Goal: Use online tool/utility: Utilize a website feature to perform a specific function

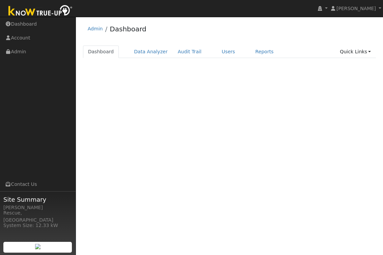
click at [232, 141] on div "Terms Of Service Close Login as User Admin Dashboard Dashboard Data Analyzer Au…" at bounding box center [229, 136] width 307 height 239
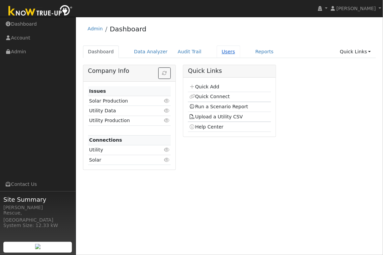
click at [221, 49] on link "Users" at bounding box center [229, 52] width 24 height 12
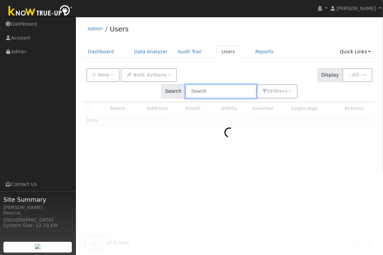
click at [257, 84] on input "text" at bounding box center [221, 91] width 72 height 14
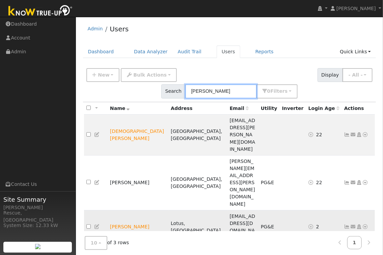
type input "[PERSON_NAME]"
click at [365, 225] on icon at bounding box center [366, 227] width 6 height 5
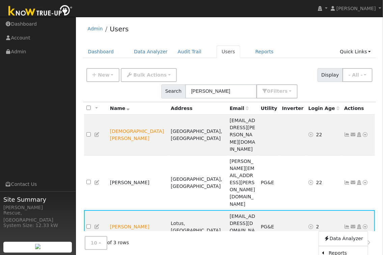
click at [0, 0] on link "Scenario" at bounding box center [0, 0] width 0 height 0
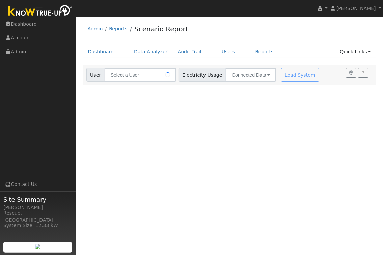
type input "[PERSON_NAME]"
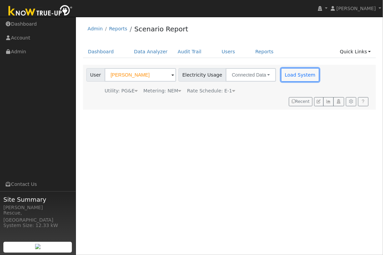
click at [284, 74] on button "Load System" at bounding box center [300, 75] width 39 height 14
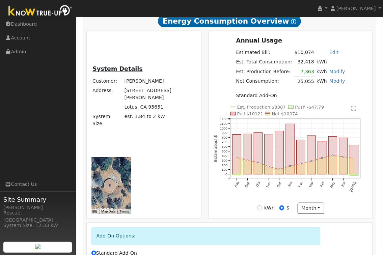
scroll to position [168, 0]
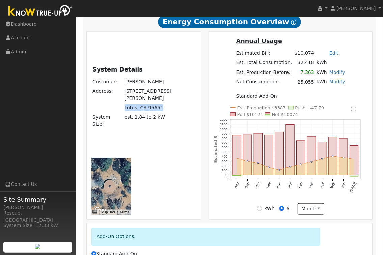
drag, startPoint x: 120, startPoint y: 139, endPoint x: 138, endPoint y: 147, distance: 19.3
click at [138, 113] on td "Lotus, CA 95651" at bounding box center [159, 107] width 73 height 9
copy td "Lotus, CA 95651"
click at [333, 75] on link "Modify" at bounding box center [338, 72] width 16 height 5
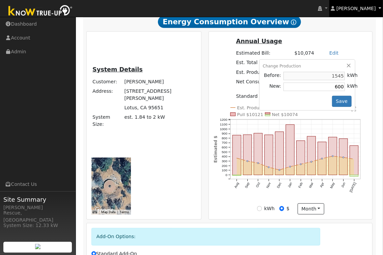
type input "6000"
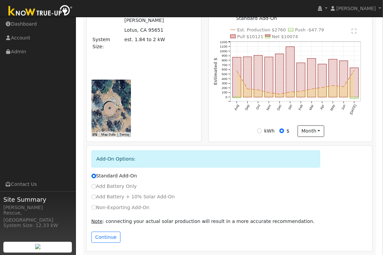
scroll to position [210, 0]
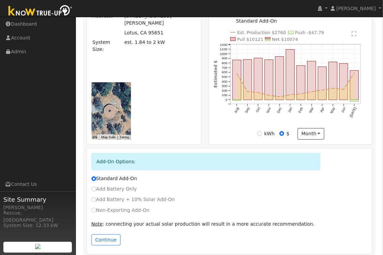
click at [91, 213] on div "Non-Exporting Add-On" at bounding box center [230, 210] width 284 height 7
click at [92, 213] on input "Non-Exporting Add-On" at bounding box center [94, 210] width 5 height 5
radio input "true"
radio input "false"
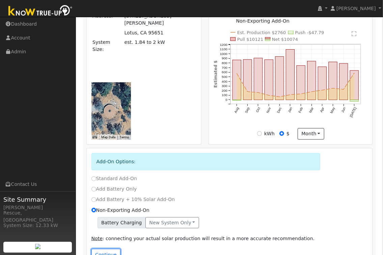
drag, startPoint x: 111, startPoint y: 254, endPoint x: 138, endPoint y: 246, distance: 28.1
click at [112, 253] on button "Continue" at bounding box center [106, 254] width 29 height 11
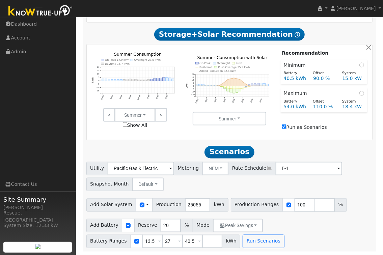
scroll to position [427, 0]
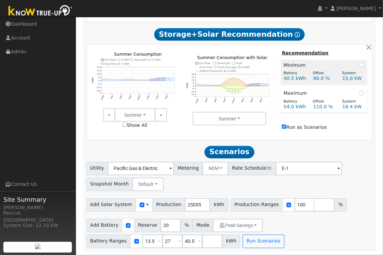
click at [360, 68] on span at bounding box center [362, 65] width 5 height 7
radio input "true"
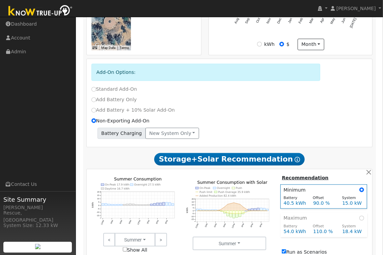
scroll to position [299, 0]
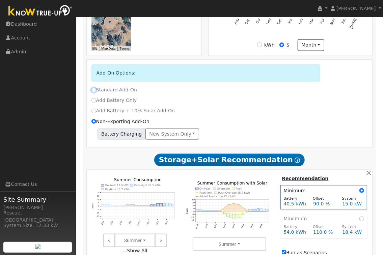
click at [93, 93] on input "Standard Add-On" at bounding box center [94, 90] width 5 height 5
radio input "true"
radio input "false"
type input "E-ELEC"
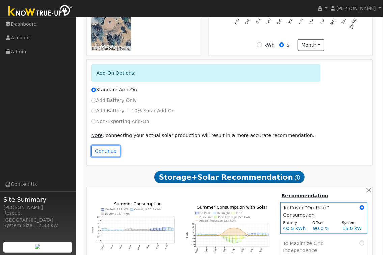
drag, startPoint x: 109, startPoint y: 152, endPoint x: 119, endPoint y: 152, distance: 9.5
click at [109, 152] on button "Continue" at bounding box center [106, 151] width 29 height 11
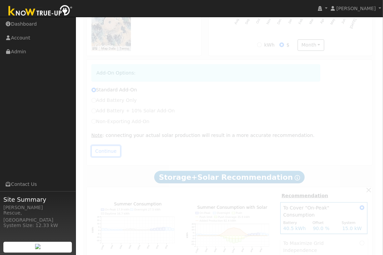
radio input "false"
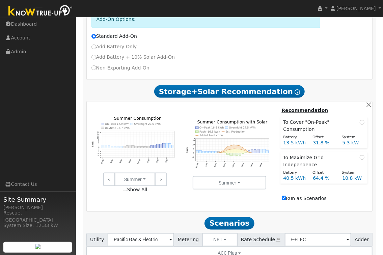
scroll to position [330, 0]
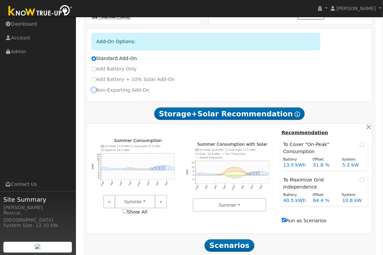
click at [93, 92] on input "Non-Exporting Add-On" at bounding box center [94, 90] width 5 height 5
radio input "true"
radio input "false"
type input "E-1"
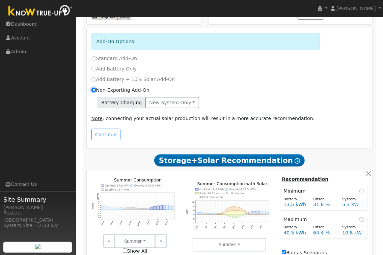
scroll to position [329, 0]
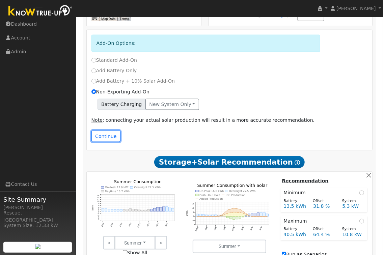
drag, startPoint x: 113, startPoint y: 143, endPoint x: 214, endPoint y: 146, distance: 100.4
click at [113, 142] on button "Continue" at bounding box center [106, 136] width 29 height 11
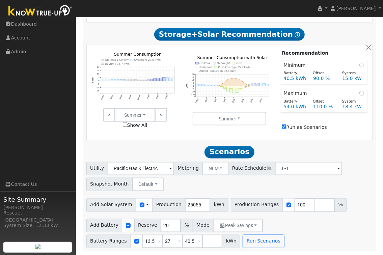
scroll to position [427, 0]
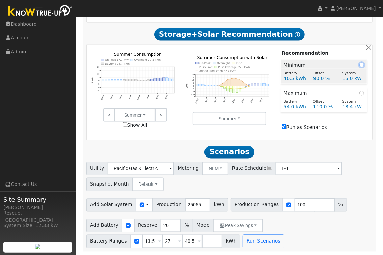
click at [364, 67] on input "radio" at bounding box center [362, 65] width 5 height 5
radio input "true"
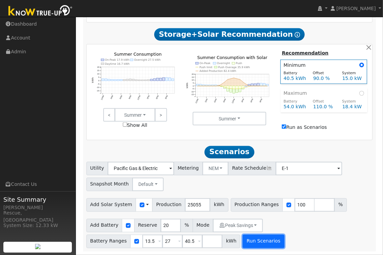
click at [254, 242] on button "Run Scenarios" at bounding box center [264, 242] width 42 height 14
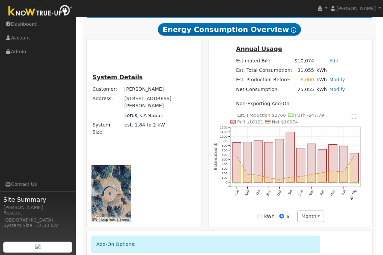
scroll to position [121, 0]
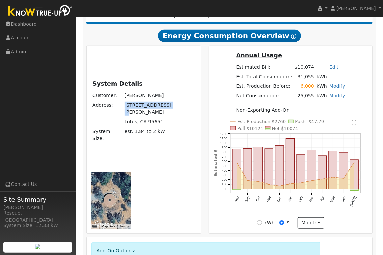
drag, startPoint x: 121, startPoint y: 129, endPoint x: 137, endPoint y: 141, distance: 20.3
click at [137, 117] on td "[STREET_ADDRESS][PERSON_NAME]" at bounding box center [159, 109] width 73 height 17
copy td "[STREET_ADDRESS][PERSON_NAME]"
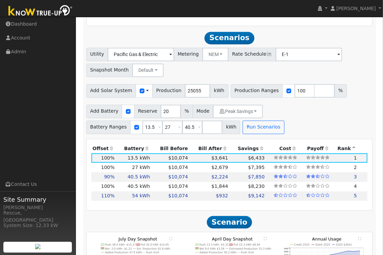
scroll to position [521, 0]
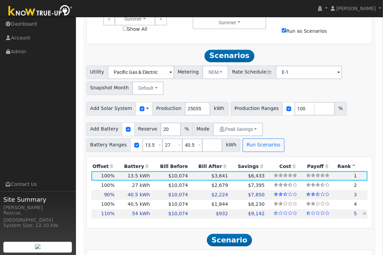
click at [195, 218] on td "$932" at bounding box center [210, 214] width 40 height 9
type input "18.4"
type input "$56,959"
type input "$71,200"
type input "$38,448"
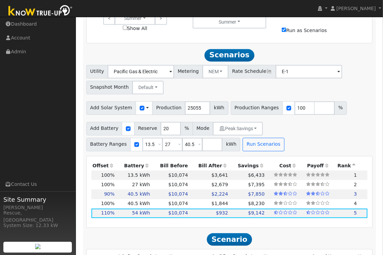
scroll to position [522, 0]
click at [192, 177] on td "$3,641" at bounding box center [210, 175] width 40 height 9
type input "16.7"
type input "$51,780"
type input "$17,800"
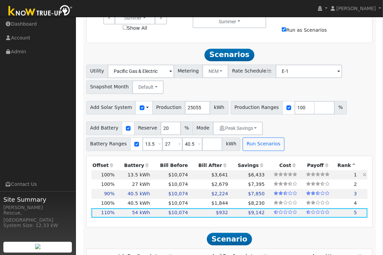
type input "$20,874"
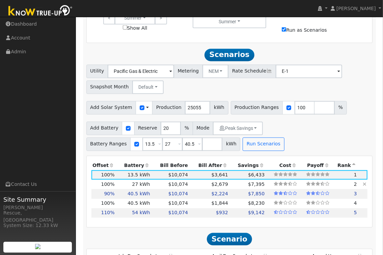
click at [232, 190] on td "$7,395" at bounding box center [247, 184] width 37 height 9
type input "$35,600"
type input "$26,214"
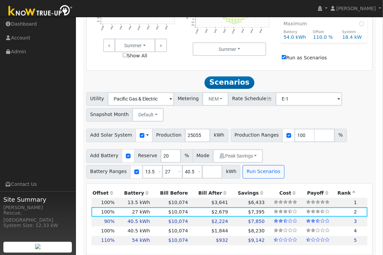
scroll to position [491, 0]
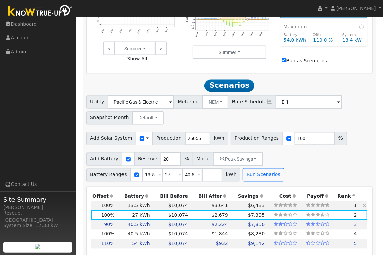
click at [364, 208] on icon at bounding box center [365, 206] width 4 height 5
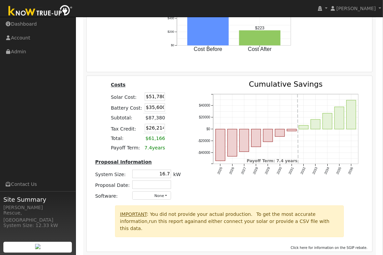
scroll to position [0, 0]
drag, startPoint x: 151, startPoint y: 109, endPoint x: 180, endPoint y: 110, distance: 29.1
click at [180, 110] on div "Costs Solar Cost: $51,780 Battery Cost: $35,600 Subtotal: $87,380 Tax Credit: $…" at bounding box center [138, 143] width 102 height 125
type input "$35,000"
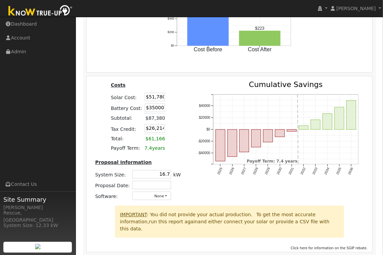
type input "$26,034"
click at [185, 133] on div "Costs Solar Cost: $51,780 Battery Cost: $35,000 Subtotal: $86,780 Tax Credit: $…" at bounding box center [138, 143] width 102 height 125
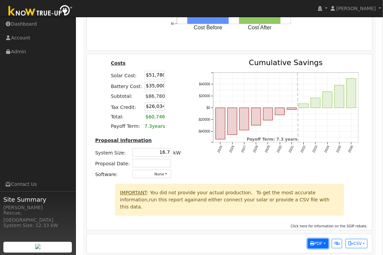
click at [314, 242] on span "PDF" at bounding box center [317, 244] width 12 height 5
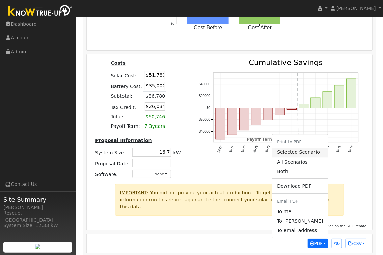
click at [300, 148] on link "Selected Scenario" at bounding box center [300, 152] width 55 height 9
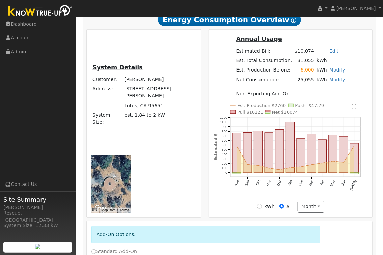
scroll to position [0, 0]
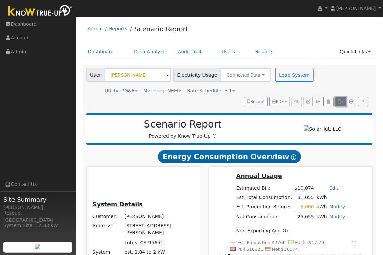
click at [342, 103] on icon "button" at bounding box center [341, 102] width 5 height 4
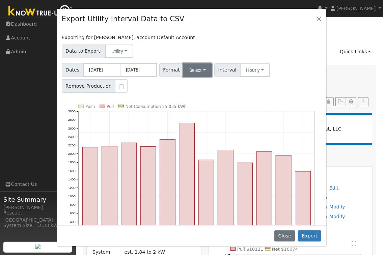
click at [201, 73] on button "Select" at bounding box center [197, 71] width 29 height 14
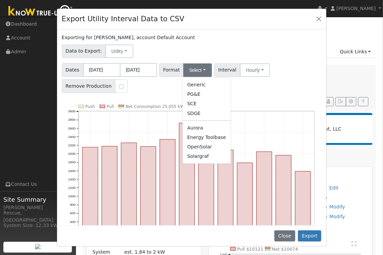
click at [200, 156] on link "Solargraf" at bounding box center [207, 156] width 48 height 9
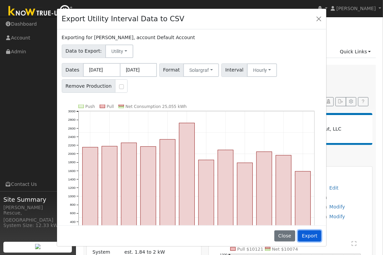
click at [319, 240] on button "Export" at bounding box center [309, 236] width 23 height 11
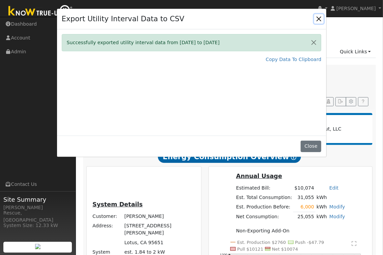
click at [316, 19] on button "Close" at bounding box center [319, 18] width 9 height 9
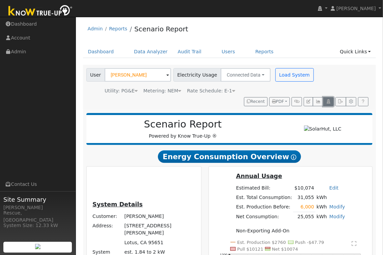
click at [327, 104] on button "button" at bounding box center [329, 101] width 10 height 9
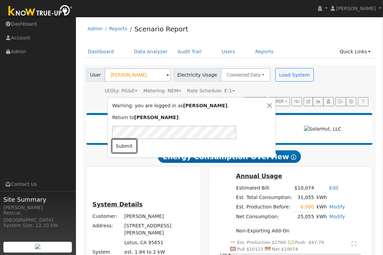
click at [137, 142] on button "Submit" at bounding box center [124, 147] width 25 height 14
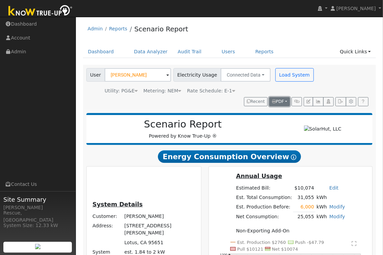
click at [278, 103] on span "PDF" at bounding box center [278, 101] width 12 height 5
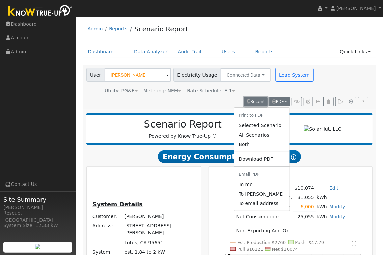
click at [260, 101] on button "Recent" at bounding box center [256, 101] width 24 height 9
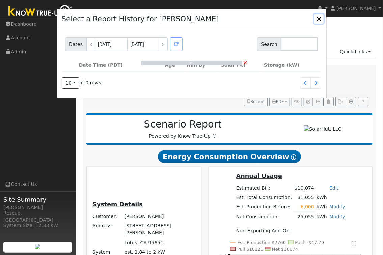
drag, startPoint x: 320, startPoint y: 19, endPoint x: 311, endPoint y: 20, distance: 8.9
click at [320, 19] on button "button" at bounding box center [319, 18] width 9 height 9
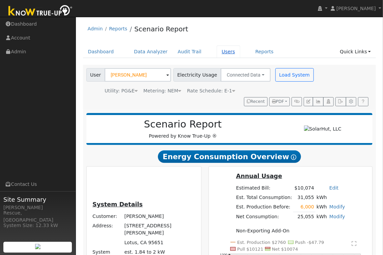
click at [217, 52] on link "Users" at bounding box center [229, 52] width 24 height 12
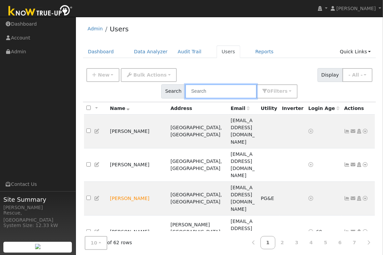
click at [257, 84] on input "text" at bounding box center [221, 91] width 72 height 14
type input "[PERSON_NAME]"
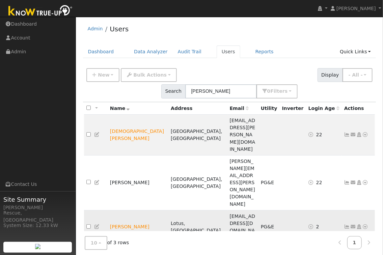
click at [130, 210] on td "[PERSON_NAME]" at bounding box center [138, 227] width 61 height 34
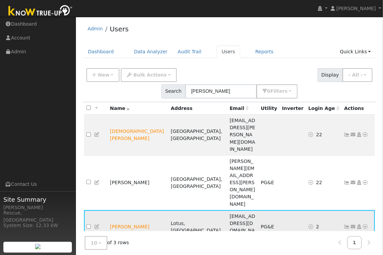
click at [115, 210] on td "[PERSON_NAME]" at bounding box center [138, 227] width 61 height 34
click at [366, 225] on icon at bounding box center [366, 227] width 6 height 5
click at [342, 234] on link "Data Analyzer" at bounding box center [343, 238] width 49 height 9
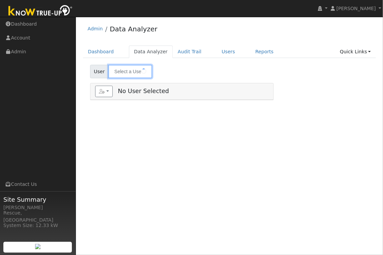
type input "[PERSON_NAME]"
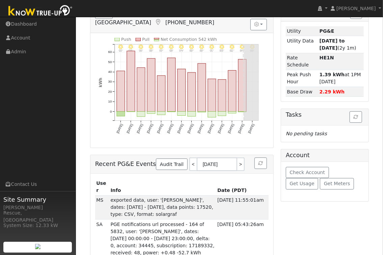
scroll to position [41, 0]
